Goal: Check status: Check status

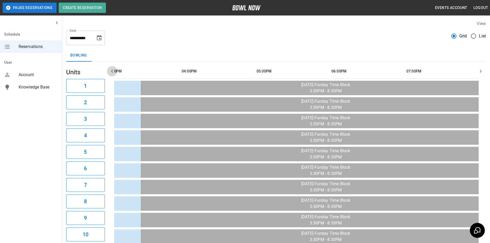
click at [111, 72] on icon "button" at bounding box center [112, 71] width 6 height 6
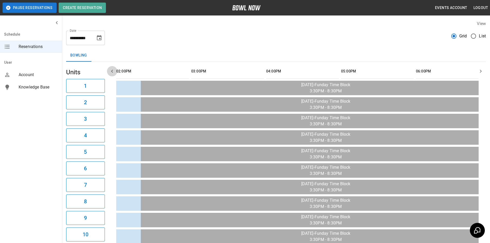
scroll to position [0, 374]
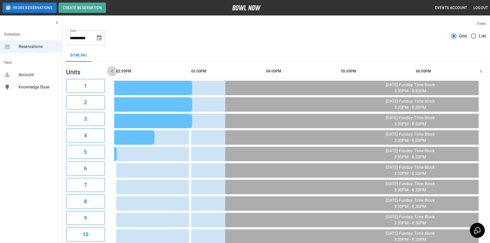
click at [112, 72] on icon "button" at bounding box center [112, 71] width 6 height 6
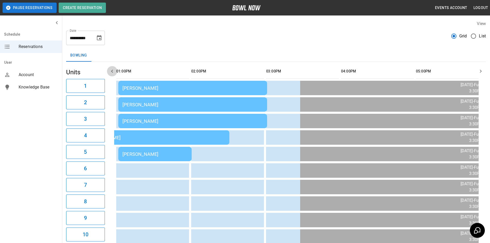
click at [112, 72] on icon "button" at bounding box center [112, 71] width 2 height 3
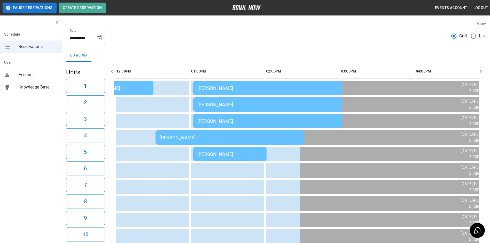
scroll to position [0, 225]
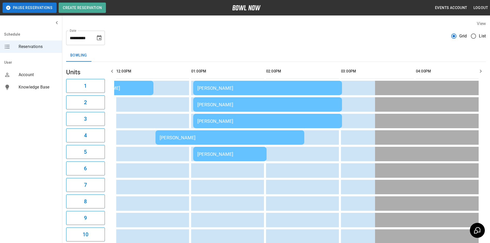
click at [112, 72] on icon "button" at bounding box center [112, 71] width 2 height 3
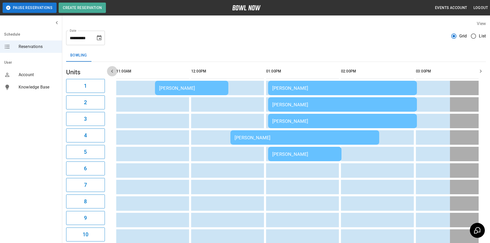
click at [112, 72] on icon "button" at bounding box center [112, 71] width 2 height 3
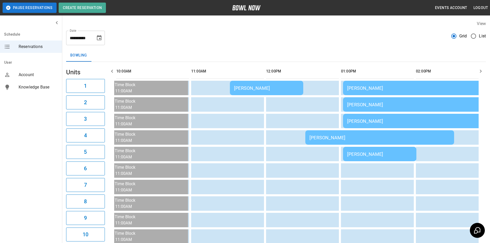
click at [252, 92] on td "[PERSON_NAME]" at bounding box center [266, 88] width 73 height 14
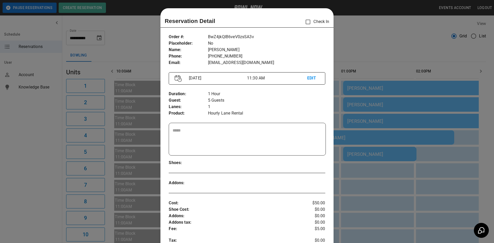
scroll to position [8, 0]
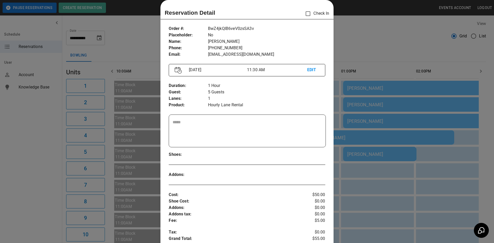
click at [369, 126] on div at bounding box center [247, 121] width 494 height 243
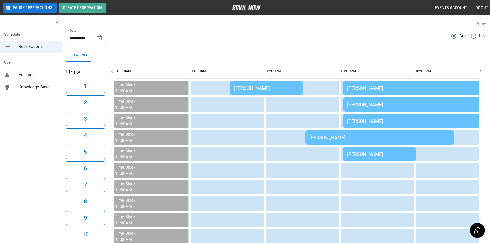
click at [363, 132] on td "[PERSON_NAME]" at bounding box center [379, 137] width 149 height 14
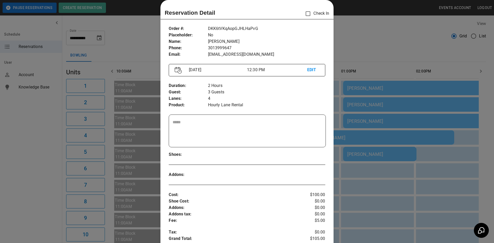
drag, startPoint x: 370, startPoint y: 139, endPoint x: 370, endPoint y: 143, distance: 3.9
click at [370, 140] on div at bounding box center [247, 121] width 494 height 243
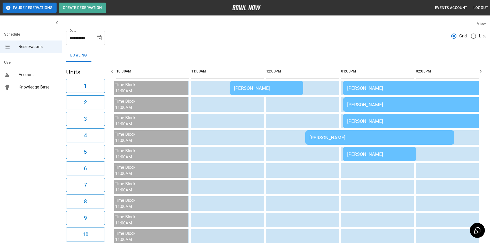
click at [371, 153] on div "[PERSON_NAME]" at bounding box center [379, 154] width 65 height 5
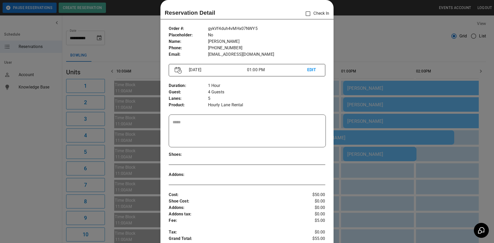
click at [382, 129] on div at bounding box center [247, 121] width 494 height 243
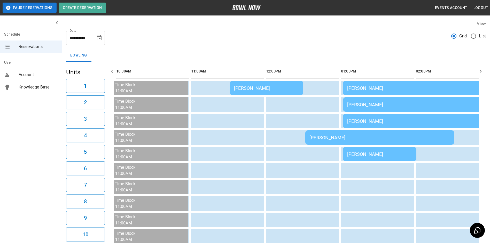
click at [380, 123] on div "[PERSON_NAME]" at bounding box center [417, 120] width 140 height 5
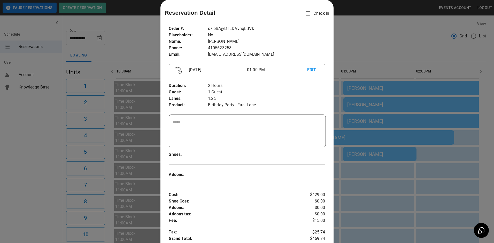
click at [378, 125] on div at bounding box center [247, 121] width 494 height 243
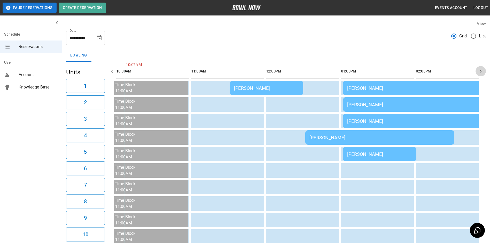
click at [481, 73] on icon "button" at bounding box center [480, 71] width 6 height 6
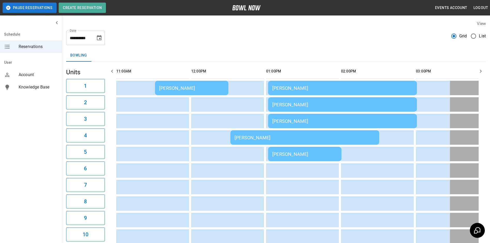
click at [481, 73] on icon "button" at bounding box center [480, 71] width 6 height 6
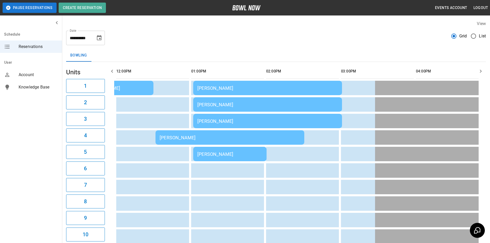
click at [481, 73] on icon "button" at bounding box center [480, 71] width 6 height 6
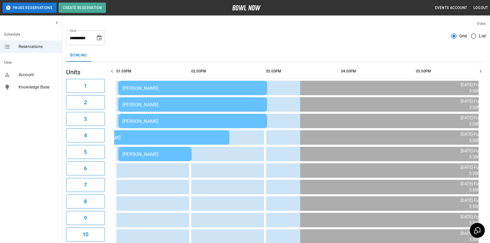
click at [480, 74] on icon "button" at bounding box center [480, 71] width 6 height 6
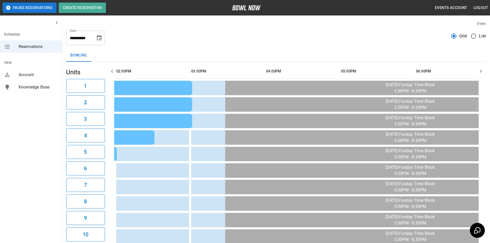
click at [480, 74] on icon "button" at bounding box center [480, 71] width 6 height 6
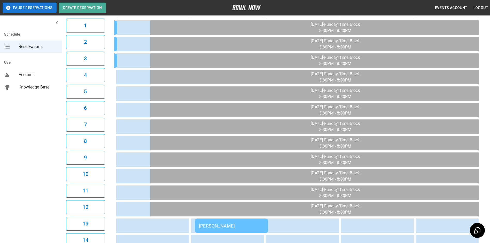
scroll to position [52, 0]
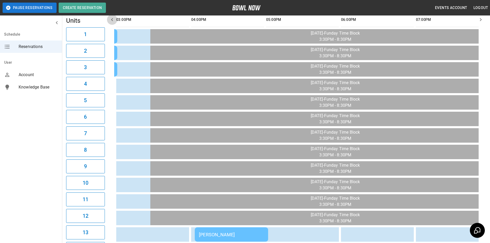
click at [112, 20] on icon "button" at bounding box center [112, 19] width 2 height 3
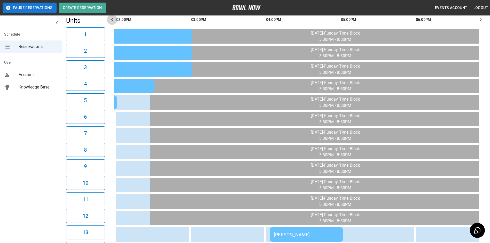
scroll to position [0, 374]
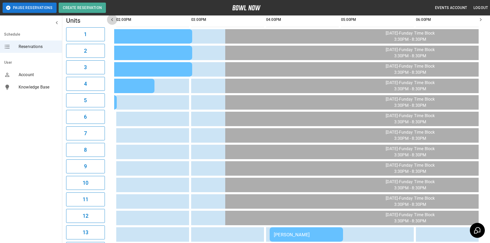
click at [112, 20] on icon "button" at bounding box center [112, 19] width 2 height 3
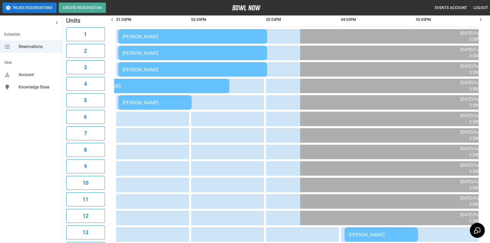
click at [112, 20] on icon "button" at bounding box center [112, 19] width 2 height 3
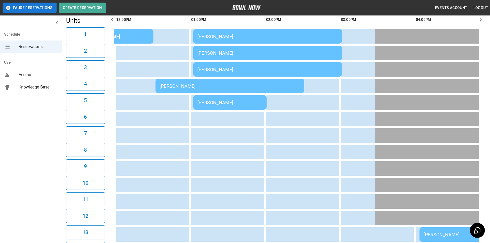
click at [112, 20] on icon "button" at bounding box center [112, 19] width 2 height 3
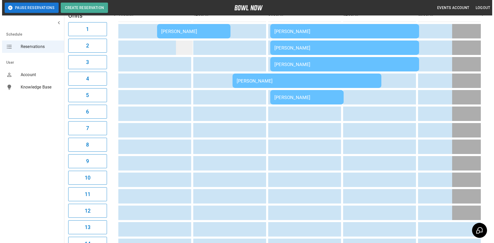
scroll to position [56, 0]
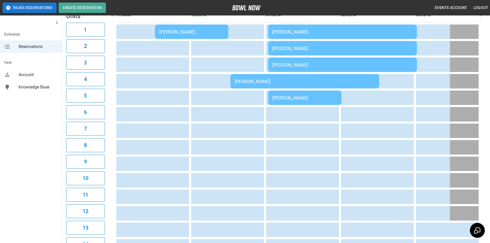
click at [189, 35] on td "[PERSON_NAME]" at bounding box center [191, 32] width 73 height 14
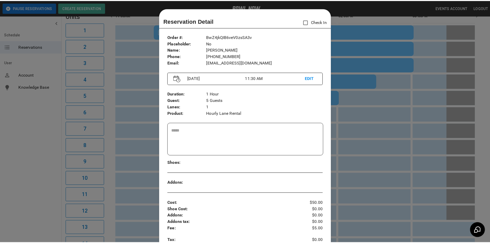
scroll to position [8, 0]
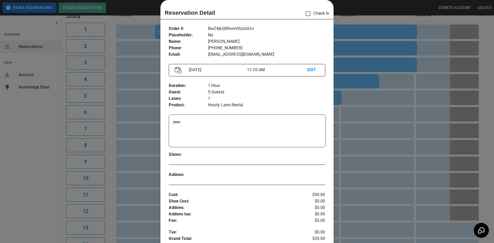
drag, startPoint x: 364, startPoint y: 46, endPoint x: 347, endPoint y: 49, distance: 17.4
click at [359, 46] on div at bounding box center [247, 121] width 494 height 243
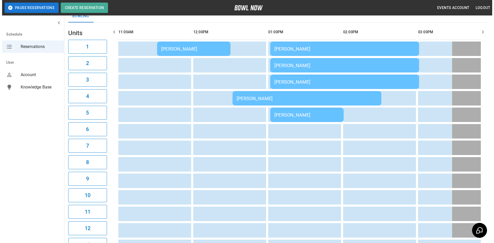
scroll to position [30, 0]
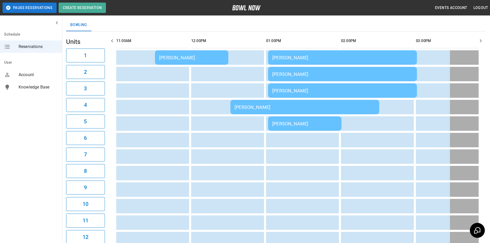
click at [268, 109] on div "[PERSON_NAME]" at bounding box center [304, 107] width 140 height 5
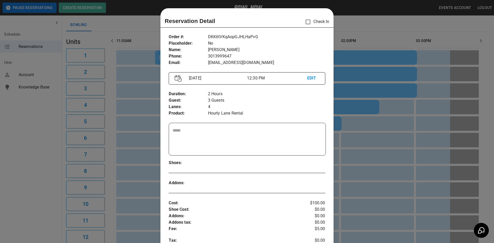
scroll to position [8, 0]
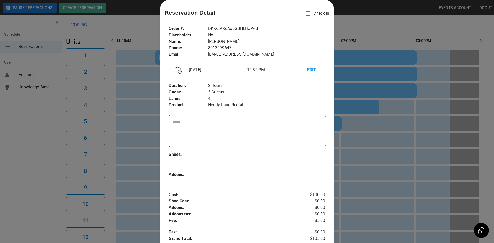
click at [355, 99] on div at bounding box center [247, 121] width 494 height 243
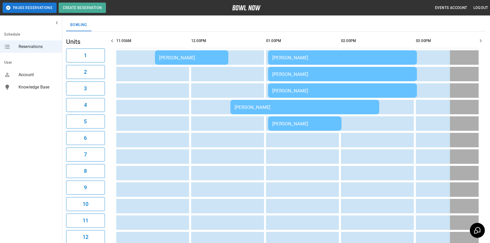
click at [316, 124] on div "[PERSON_NAME]" at bounding box center [304, 123] width 65 height 5
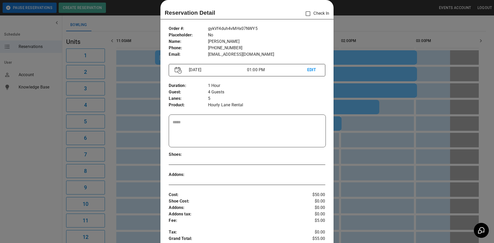
drag, startPoint x: 348, startPoint y: 122, endPoint x: 296, endPoint y: 104, distance: 54.4
click at [347, 121] on div at bounding box center [247, 121] width 494 height 243
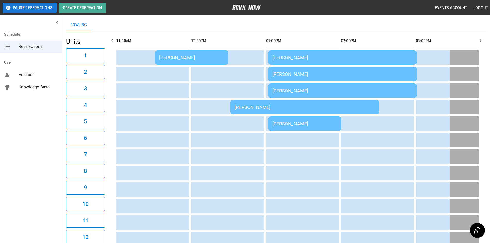
click at [214, 52] on td "[PERSON_NAME]" at bounding box center [191, 57] width 73 height 14
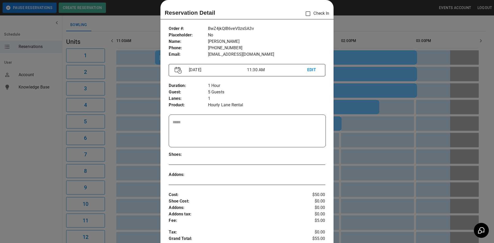
click at [340, 80] on div at bounding box center [247, 121] width 494 height 243
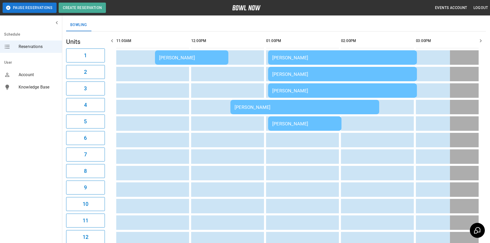
click at [338, 86] on td "[PERSON_NAME]" at bounding box center [342, 90] width 149 height 14
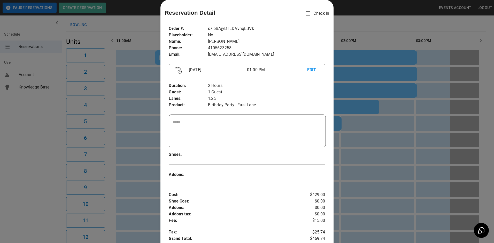
click at [339, 100] on div at bounding box center [247, 121] width 494 height 243
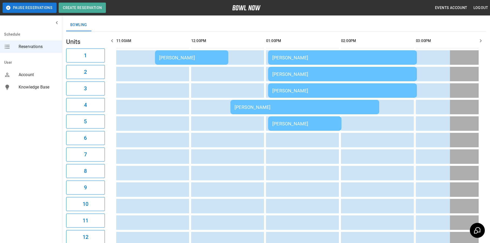
click at [339, 108] on div "[PERSON_NAME]" at bounding box center [304, 107] width 140 height 5
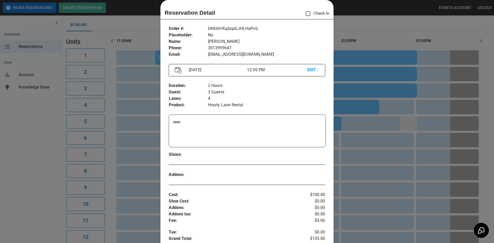
drag, startPoint x: 415, startPoint y: 129, endPoint x: 401, endPoint y: 128, distance: 13.5
click at [415, 128] on div at bounding box center [247, 121] width 494 height 243
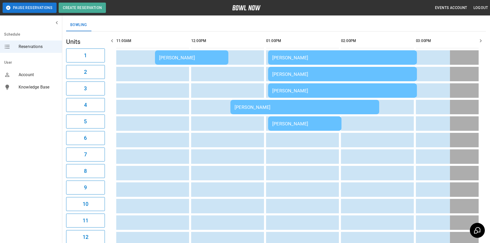
click at [333, 127] on td "[PERSON_NAME]" at bounding box center [304, 123] width 73 height 14
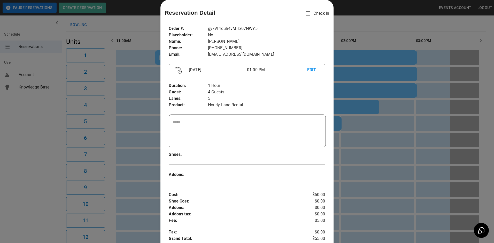
click at [354, 85] on div at bounding box center [247, 121] width 494 height 243
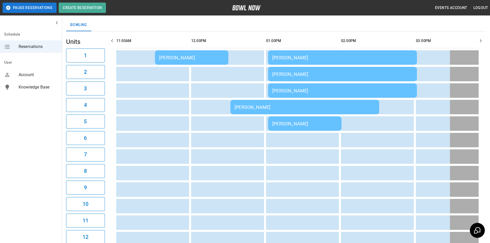
click at [204, 56] on div "[PERSON_NAME]" at bounding box center [191, 57] width 65 height 5
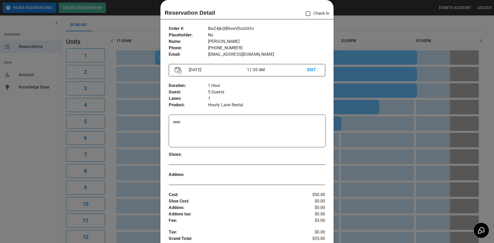
drag, startPoint x: 432, startPoint y: 152, endPoint x: 426, endPoint y: 148, distance: 7.3
click at [431, 151] on div at bounding box center [247, 121] width 494 height 243
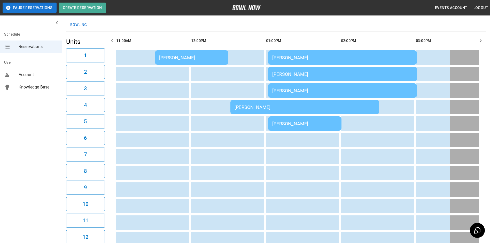
click at [187, 55] on div "[PERSON_NAME]" at bounding box center [191, 57] width 65 height 5
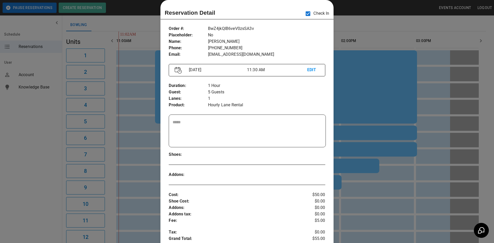
click at [369, 33] on div at bounding box center [247, 121] width 494 height 243
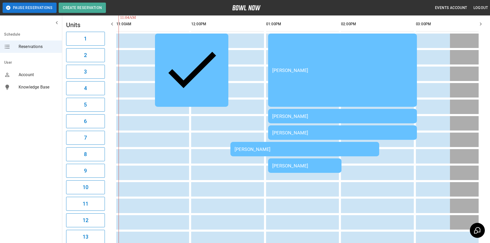
scroll to position [56, 0]
